Goal: Ask a question: Seek information or help from site administrators or community

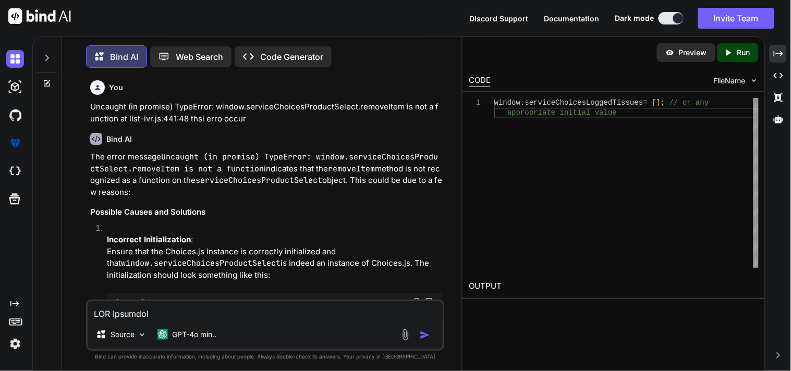
type textarea "RMA Workflow ___________ The process begins with the clinic's consignment inven…"
type textarea "x"
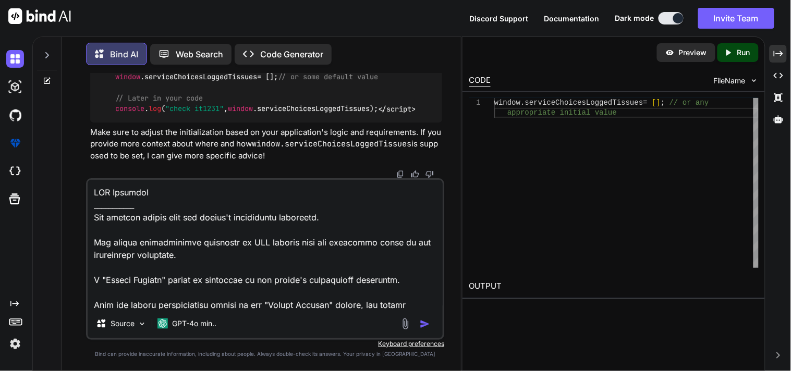
scroll to position [602, 0]
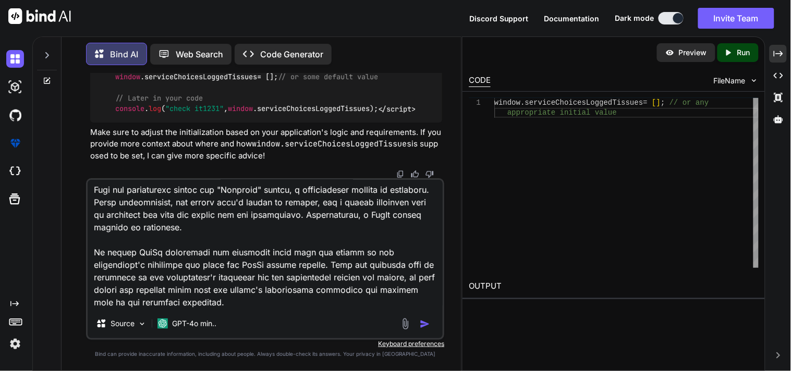
type textarea "RMA Workflow ___________ The process begins with the clinic's consignment inven…"
type textarea "x"
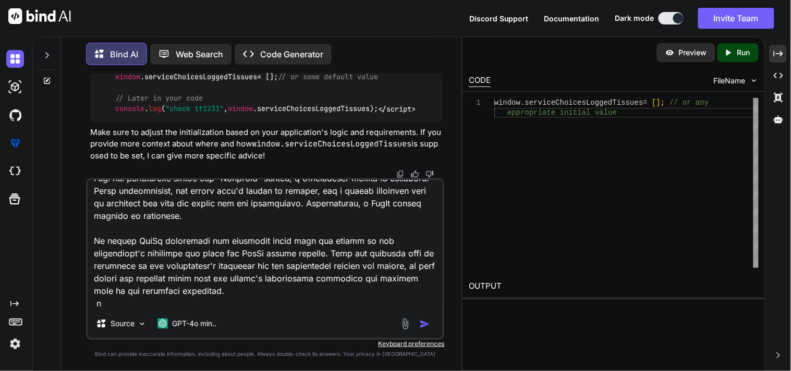
type textarea "RMA Workflow ___________ The process begins with the clinic's consignment inven…"
type textarea "x"
type textarea "RMA Workflow ___________ The process begins with the clinic's consignment inven…"
type textarea "x"
type textarea "RMA Workflow ___________ The process begins with the clinic's consignment inven…"
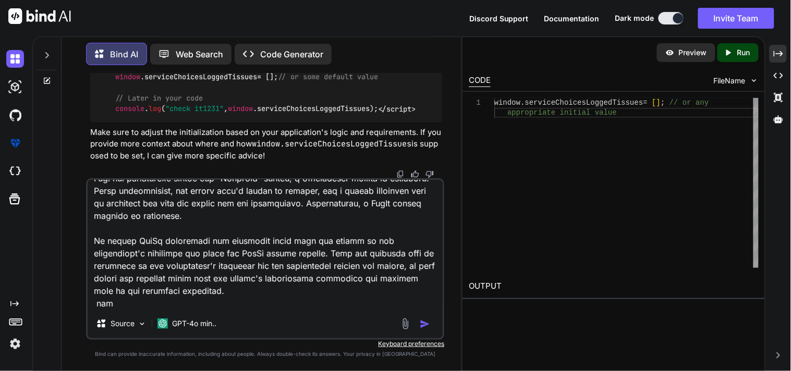
type textarea "x"
type textarea "RMA Workflow ___________ The process begins with the clinic's consignment inven…"
type textarea "x"
type textarea "RMA Workflow ___________ The process begins with the clinic's consignment inven…"
type textarea "x"
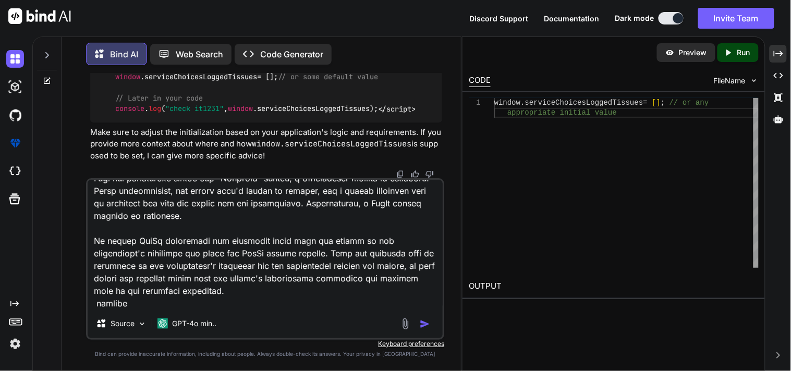
type textarea "RMA Workflow ___________ The process begins with the clinic's consignment inven…"
type textarea "x"
type textarea "RMA Workflow ___________ The process begins with the clinic's consignment inven…"
type textarea "x"
type textarea "RMA Workflow ___________ The process begins with the clinic's consignment inven…"
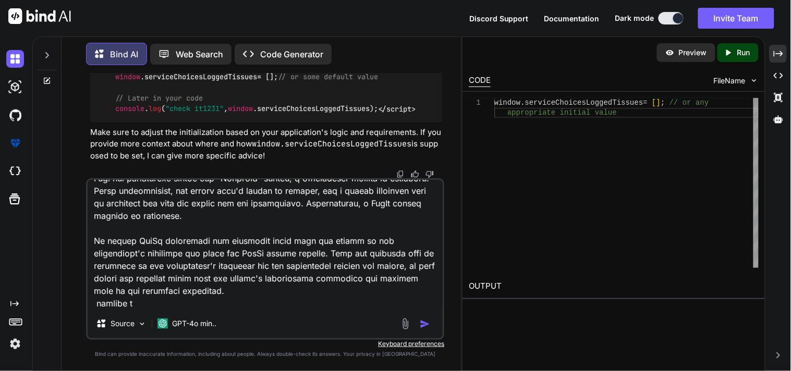
type textarea "x"
type textarea "RMA Workflow ___________ The process begins with the clinic's consignment inven…"
type textarea "x"
type textarea "RMA Workflow ___________ The process begins with the clinic's consignment inven…"
type textarea "x"
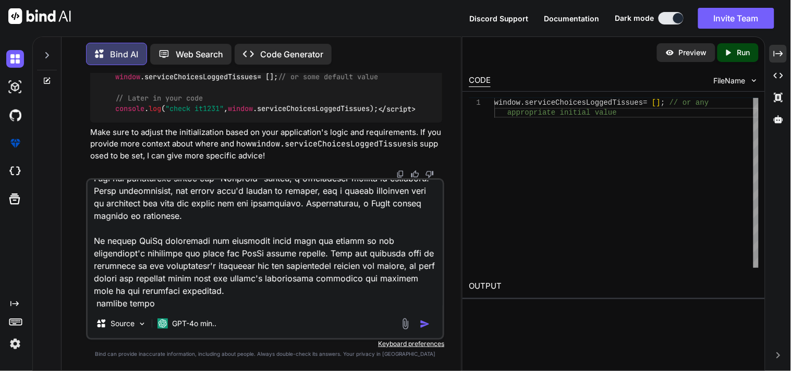
type textarea "RMA Workflow ___________ The process begins with the clinic's consignment inven…"
type textarea "x"
type textarea "RMA Workflow ___________ The process begins with the clinic's consignment inven…"
type textarea "x"
type textarea "RMA Workflow ___________ The process begins with the clinic's consignment inven…"
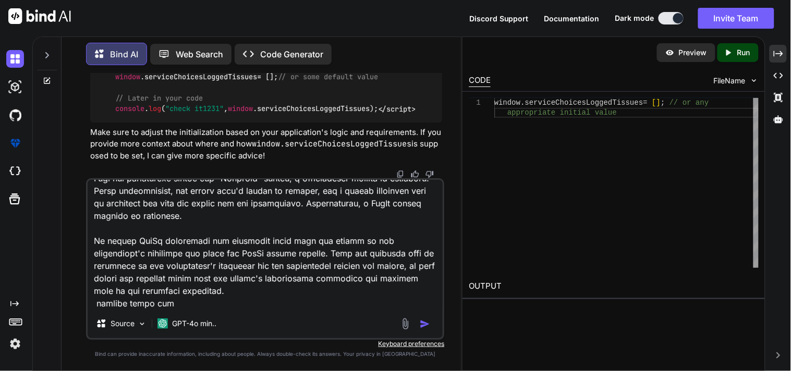
type textarea "x"
type textarea "RMA Workflow ___________ The process begins with the clinic's consignment inven…"
type textarea "x"
type textarea "RMA Workflow ___________ The process begins with the clinic's consignment inven…"
type textarea "x"
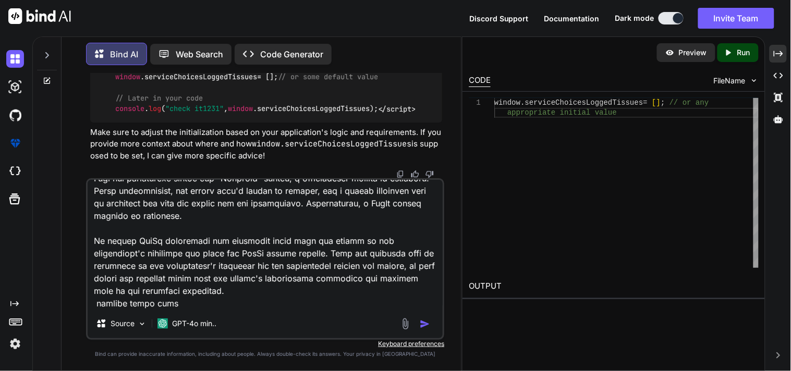
type textarea "RMA Workflow ___________ The process begins with the clinic's consignment inven…"
type textarea "x"
type textarea "RMA Workflow ___________ The process begins with the clinic's consignment inven…"
type textarea "x"
type textarea "RMA Workflow ___________ The process begins with the clinic's consignment inven…"
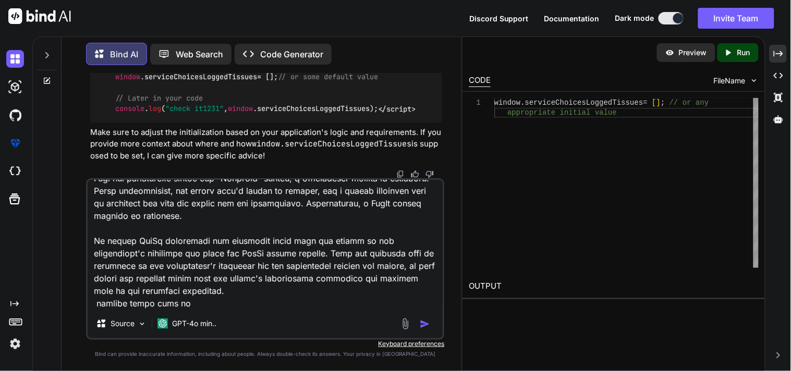
type textarea "x"
type textarea "RMA Workflow ___________ The process begins with the clinic's consignment inven…"
type textarea "x"
type textarea "RMA Workflow ___________ The process begins with the clinic's consignment inven…"
type textarea "x"
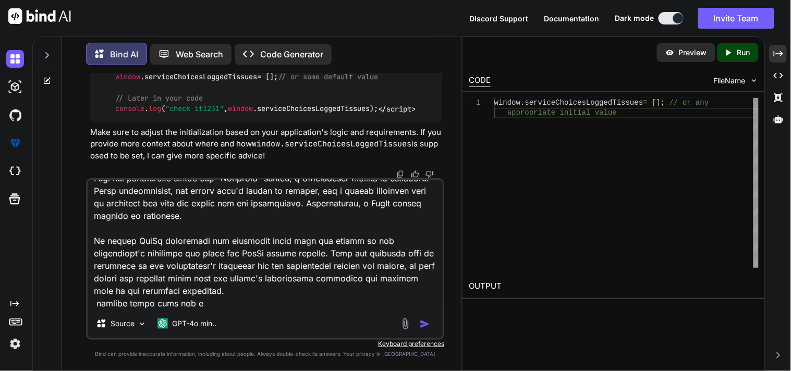
type textarea "RMA Workflow ___________ The process begins with the clinic's consignment inven…"
type textarea "x"
type textarea "RMA Workflow ___________ The process begins with the clinic's consignment inven…"
type textarea "x"
type textarea "RMA Workflow ___________ The process begins with the clinic's consignment inven…"
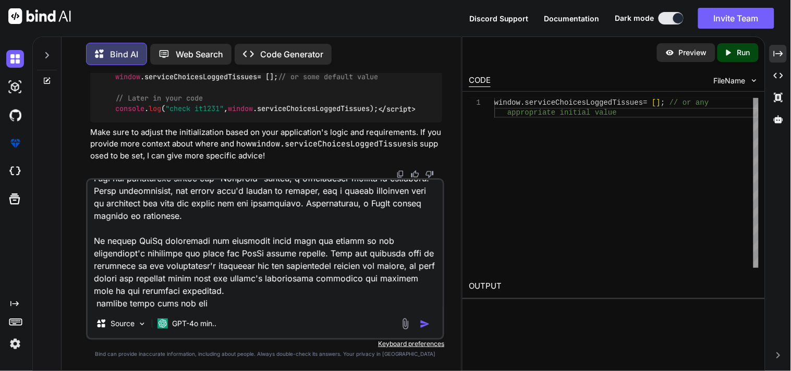
type textarea "x"
type textarea "RMA Workflow ___________ The process begins with the clinic's consignment inven…"
type textarea "x"
type textarea "RMA Workflow ___________ The process begins with the clinic's consignment inven…"
type textarea "x"
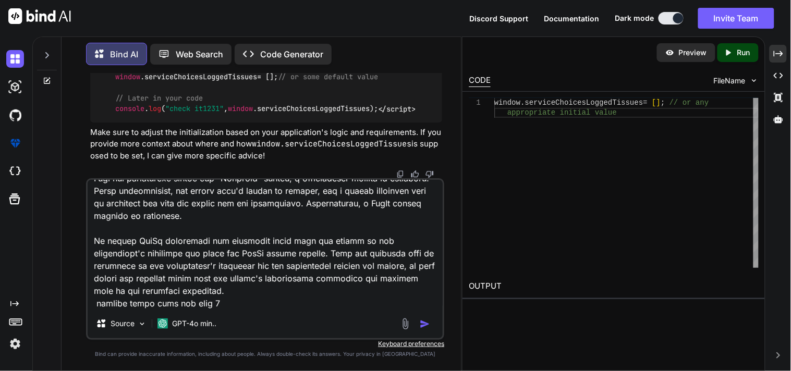
type textarea "RMA Workflow ___________ The process begins with the clinic's consignment inven…"
type textarea "x"
type textarea "RMA Workflow ___________ The process begins with the clinic's consignment inven…"
type textarea "x"
type textarea "RMA Workflow ___________ The process begins with the clinic's consignment inven…"
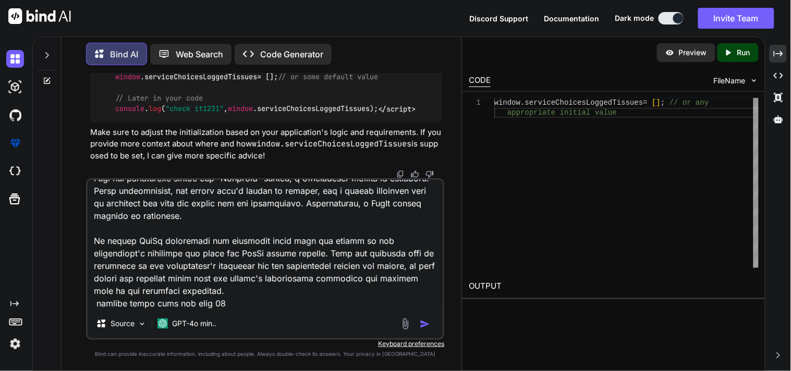
type textarea "x"
type textarea "RMA Workflow ___________ The process begins with the clinic's consignment inven…"
type textarea "x"
type textarea "RMA Workflow ___________ The process begins with the clinic's consignment inven…"
type textarea "x"
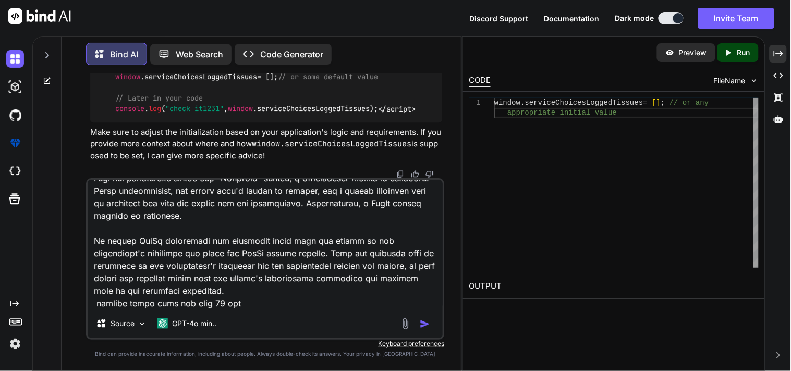
type textarea "RMA Workflow ___________ The process begins with the clinic's consignment inven…"
type textarea "x"
type textarea "RMA Workflow ___________ The process begins with the clinic's consignment inven…"
type textarea "x"
type textarea "RMA Workflow ___________ The process begins with the clinic's consignment inven…"
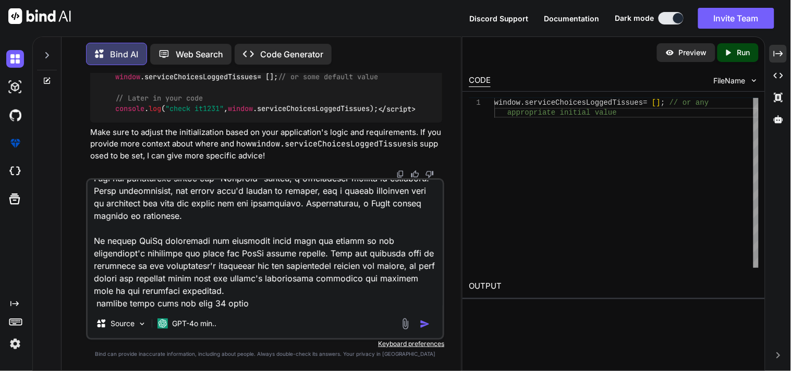
type textarea "x"
type textarea "RMA Workflow ___________ The process begins with the clinic's consignment inven…"
type textarea "x"
type textarea "RMA Workflow ___________ The process begins with the clinic's consignment inven…"
type textarea "x"
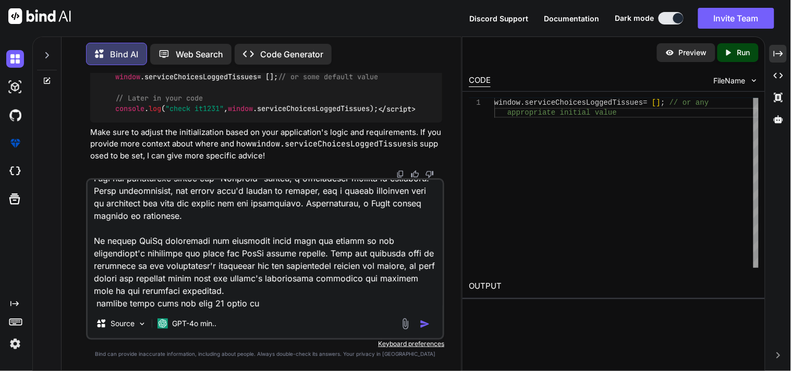
type textarea "RMA Workflow ___________ The process begins with the clinic's consignment inven…"
type textarea "x"
type textarea "RMA Workflow ___________ The process begins with the clinic's consignment inven…"
type textarea "x"
type textarea "RMA Workflow ___________ The process begins with the clinic's consignment inven…"
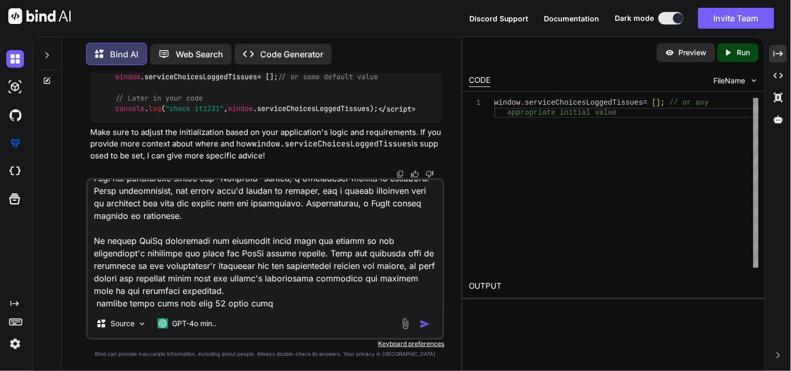
type textarea "x"
type textarea "RMA Workflow ___________ The process begins with the clinic's consignment inven…"
type textarea "x"
type textarea "RMA Workflow ___________ The process begins with the clinic's consignment inven…"
type textarea "x"
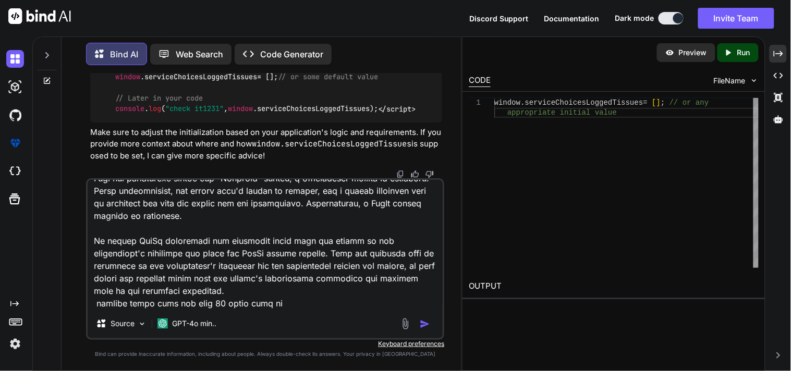
type textarea "RMA Workflow ___________ The process begins with the clinic's consignment inven…"
type textarea "x"
type textarea "RMA Workflow ___________ The process begins with the clinic's consignment inven…"
type textarea "x"
type textarea "RMA Workflow ___________ The process begins with the clinic's consignment inven…"
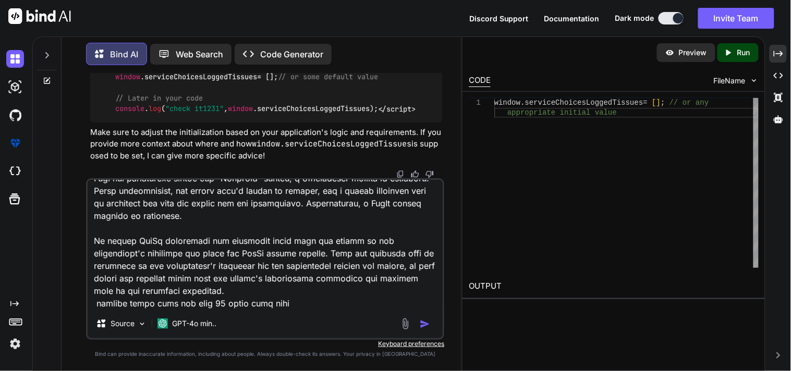
type textarea "x"
type textarea "RMA Workflow ___________ The process begins with the clinic's consignment inven…"
type textarea "x"
type textarea "RMA Workflow ___________ The process begins with the clinic's consignment inven…"
type textarea "x"
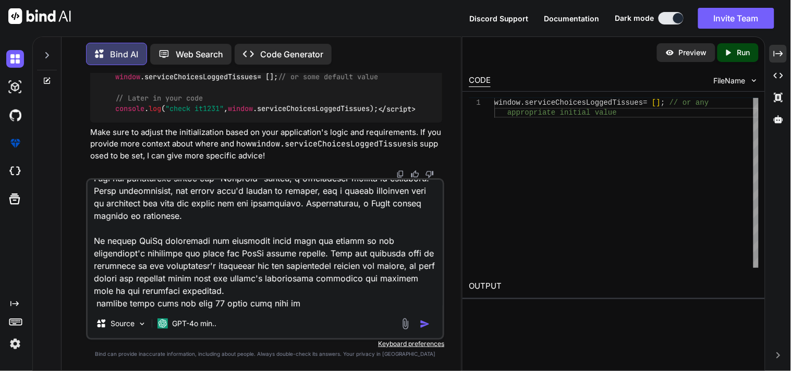
type textarea "RMA Workflow ___________ The process begins with the clinic's consignment inven…"
type textarea "x"
type textarea "RMA Workflow ___________ The process begins with the clinic's consignment inven…"
type textarea "x"
type textarea "RMA Workflow ___________ The process begins with the clinic's consignment inven…"
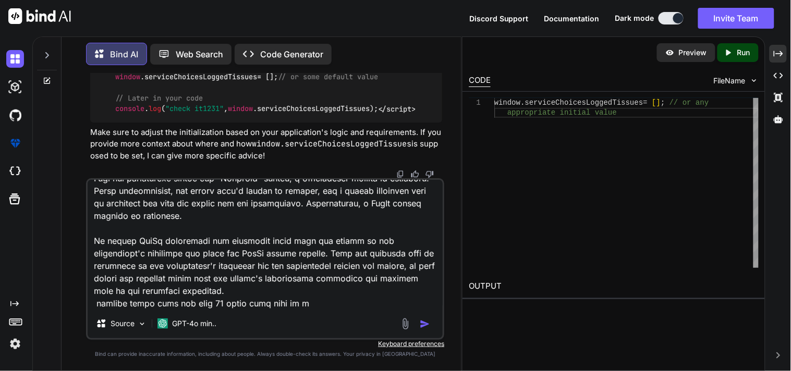
type textarea "x"
type textarea "RMA Workflow ___________ The process begins with the clinic's consignment inven…"
type textarea "x"
type textarea "RMA Workflow ___________ The process begins with the clinic's consignment inven…"
type textarea "x"
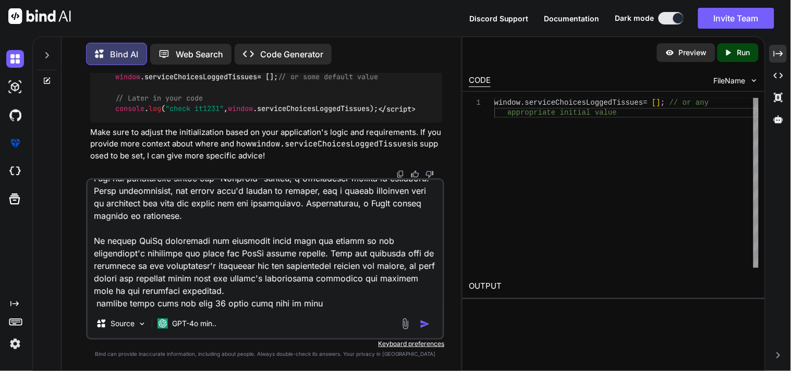
type textarea "RMA Workflow ___________ The process begins with the clinic's consignment inven…"
type textarea "x"
type textarea "RMA Workflow ___________ The process begins with the clinic's consignment inven…"
type textarea "x"
type textarea "RMA Workflow ___________ The process begins with the clinic's consignment inven…"
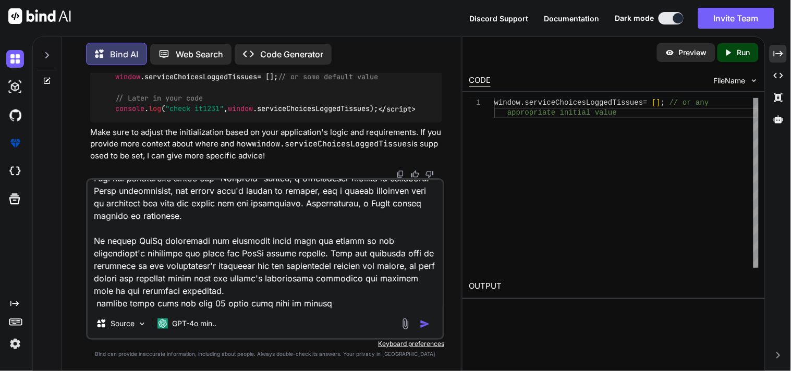
type textarea "x"
type textarea "RMA Workflow ___________ The process begins with the clinic's consignment inven…"
type textarea "x"
type textarea "RMA Workflow ___________ The process begins with the clinic's consignment inven…"
type textarea "x"
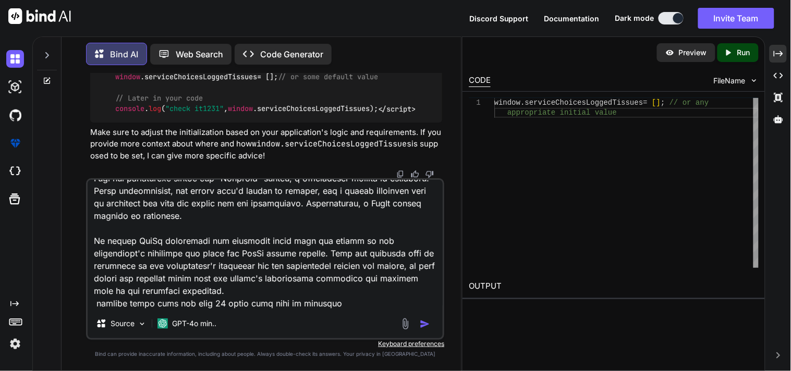
type textarea "RMA Workflow ___________ The process begins with the clinic's consignment inven…"
type textarea "x"
type textarea "RMA Workflow ___________ The process begins with the clinic's consignment inven…"
type textarea "x"
type textarea "RMA Workflow ___________ The process begins with the clinic's consignment inven…"
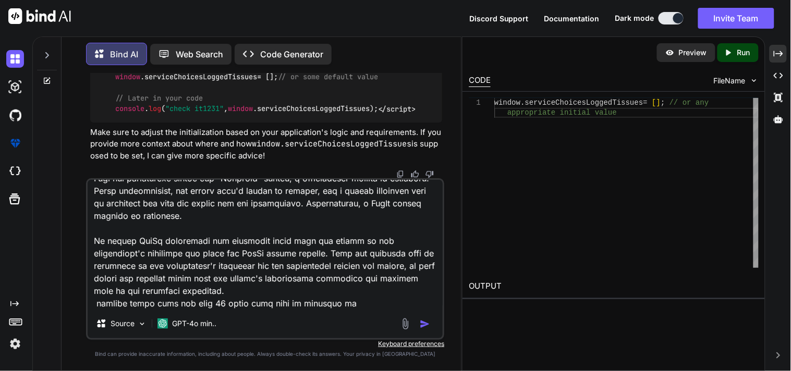
type textarea "x"
type textarea "RMA Workflow ___________ The process begins with the clinic's consignment inven…"
type textarea "x"
type textarea "RMA Workflow ___________ The process begins with the clinic's consignment inven…"
type textarea "x"
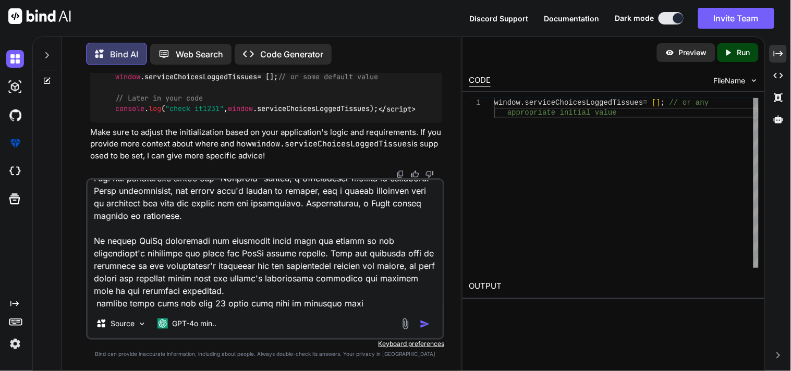
type textarea "RMA Workflow ___________ The process begins with the clinic's consignment inven…"
type textarea "x"
type textarea "RMA Workflow ___________ The process begins with the clinic's consignment inven…"
type textarea "x"
type textarea "RMA Workflow ___________ The process begins with the clinic's consignment inven…"
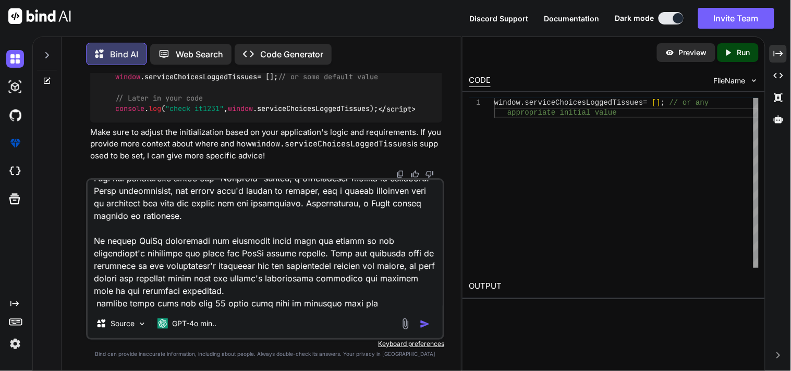
type textarea "x"
type textarea "RMA Workflow ___________ The process begins with the clinic's consignment inven…"
type textarea "x"
type textarea "RMA Workflow ___________ The process begins with the clinic's consignment inven…"
type textarea "x"
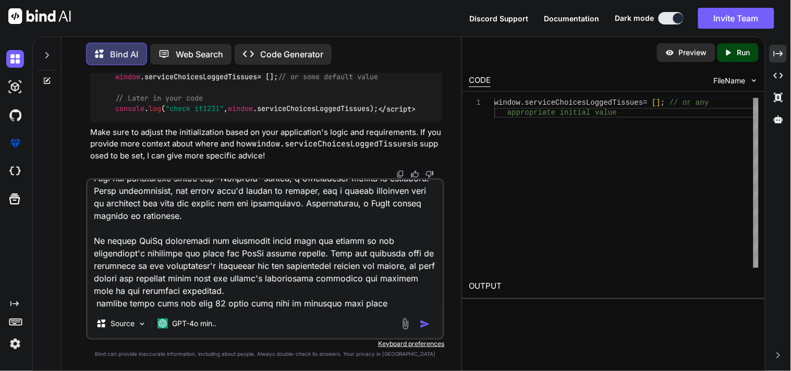
type textarea "RMA Workflow ___________ The process begins with the clinic's consignment inven…"
type textarea "x"
type textarea "RMA Workflow ___________ The process begins with the clinic's consignment inven…"
type textarea "x"
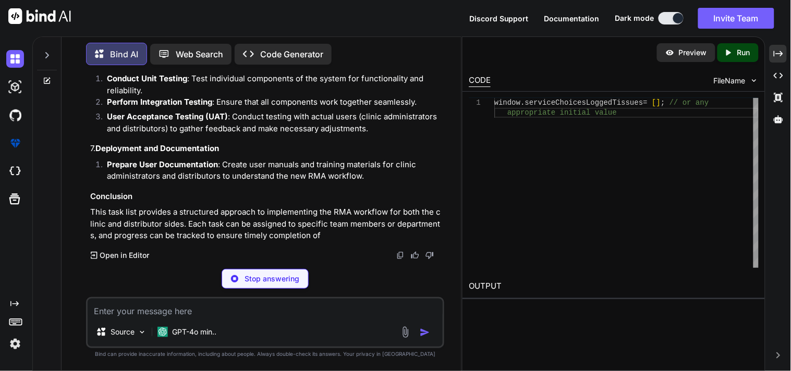
scroll to position [49968, 0]
type textarea "x"
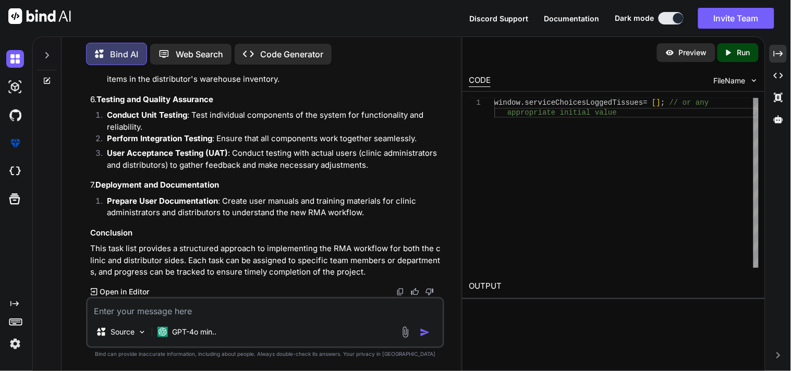
scroll to position [50607, 0]
click at [370, 212] on li "Prepare User Documentation : Create user manuals and training materials for cli…" at bounding box center [271, 207] width 344 height 23
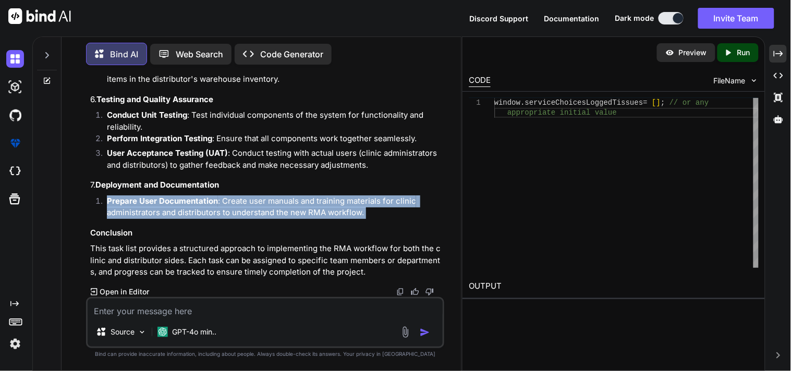
click at [370, 212] on li "Prepare User Documentation : Create user manuals and training materials for cli…" at bounding box center [271, 207] width 344 height 23
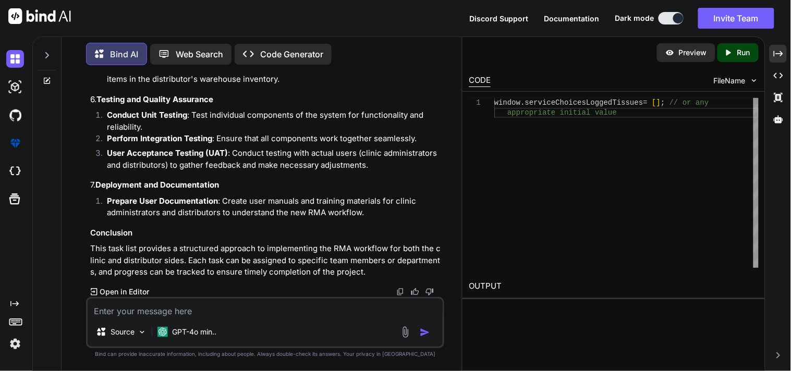
click at [87, 195] on div "You Uncaught (in promise) TypeError: window.serviceChoicesProductSelect.removeI…" at bounding box center [265, 222] width 358 height 297
drag, startPoint x: 87, startPoint y: 195, endPoint x: 236, endPoint y: 247, distance: 158.2
click at [236, 247] on div "You Uncaught (in promise) TypeError: window.serviceChoicesProductSelect.removeI…" at bounding box center [265, 222] width 358 height 297
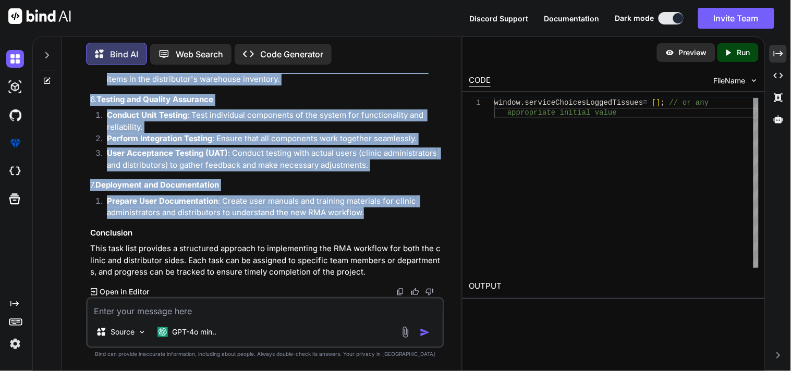
click at [369, 216] on li "Prepare User Documentation : Create user manuals and training materials for cli…" at bounding box center [271, 207] width 344 height 23
copy div "1. System Design and Architecture Define Database Schema : Create tables for co…"
